Goal: Transaction & Acquisition: Purchase product/service

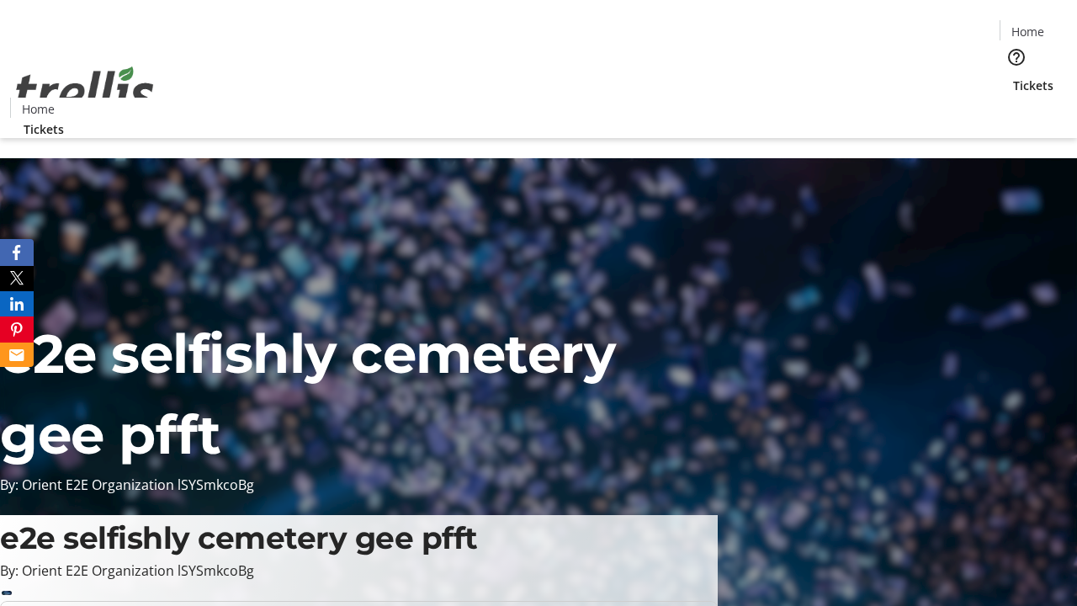
click at [1013, 77] on span "Tickets" at bounding box center [1033, 86] width 40 height 18
